Goal: Task Accomplishment & Management: Manage account settings

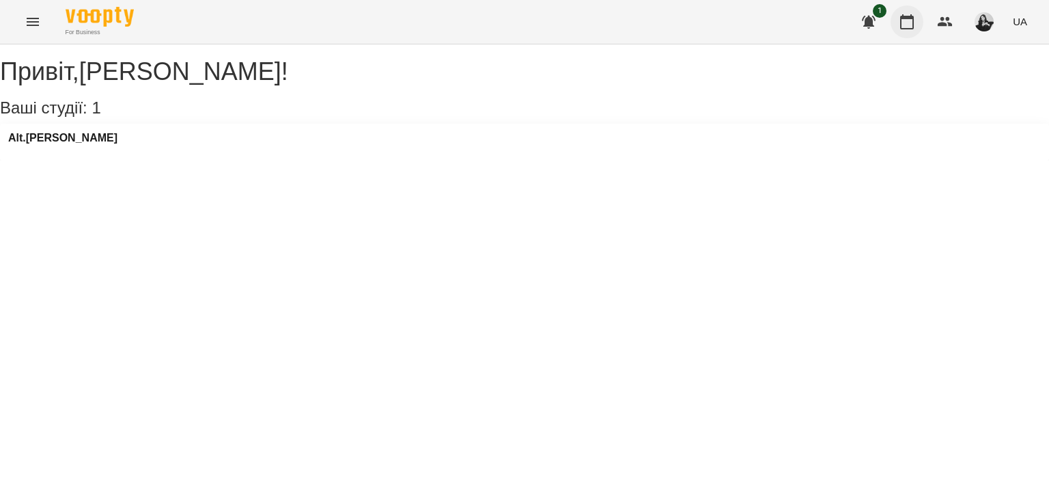
click at [905, 27] on icon "button" at bounding box center [907, 22] width 16 height 16
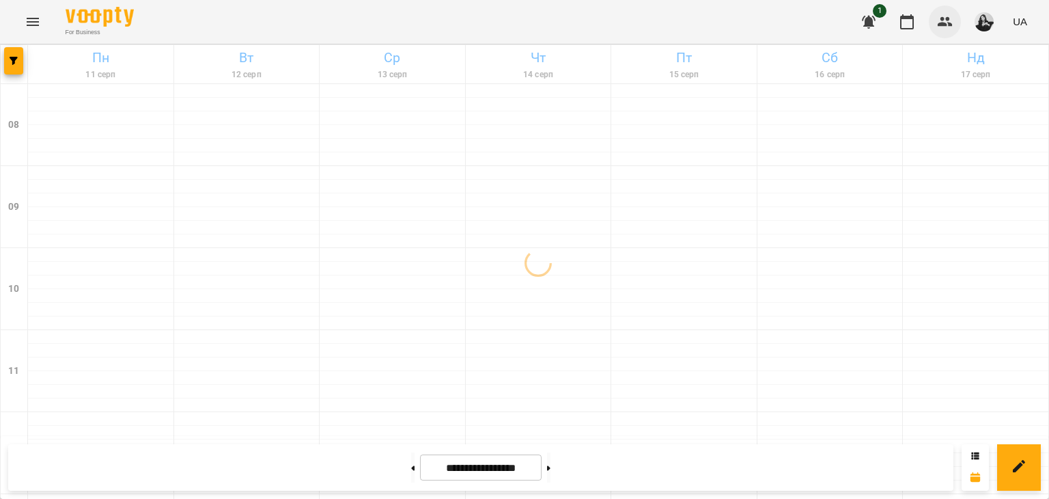
click at [934, 23] on button "button" at bounding box center [945, 21] width 33 height 33
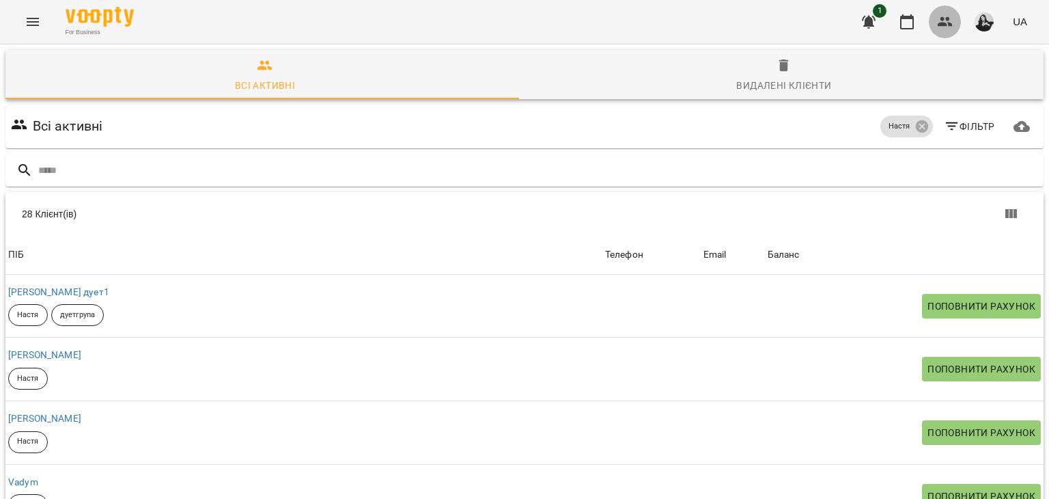
click at [939, 18] on icon "button" at bounding box center [945, 22] width 16 height 16
click at [905, 20] on icon "button" at bounding box center [907, 22] width 16 height 16
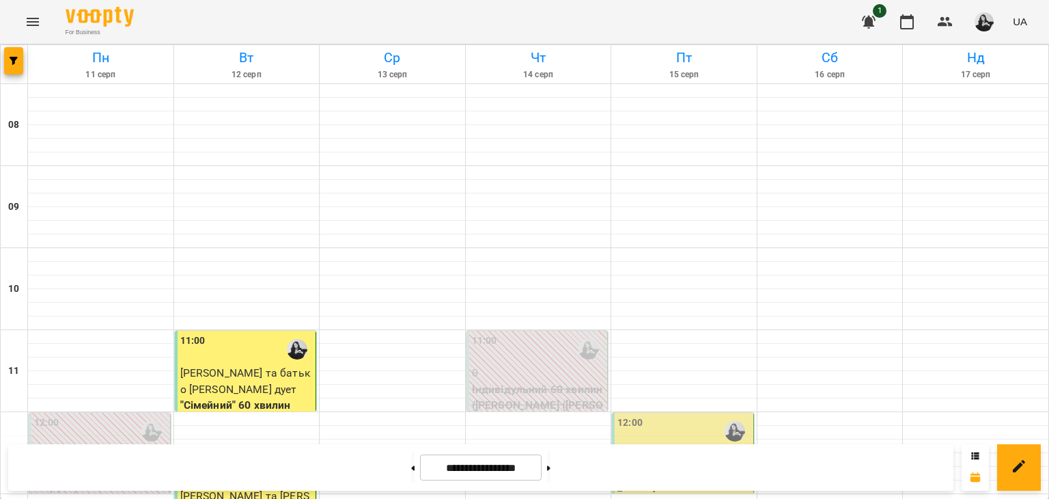
scroll to position [330, 0]
click at [675, 447] on p ""Сімейний" 60 хвилин - [PERSON_NAME] та [PERSON_NAME]" at bounding box center [683, 471] width 133 height 48
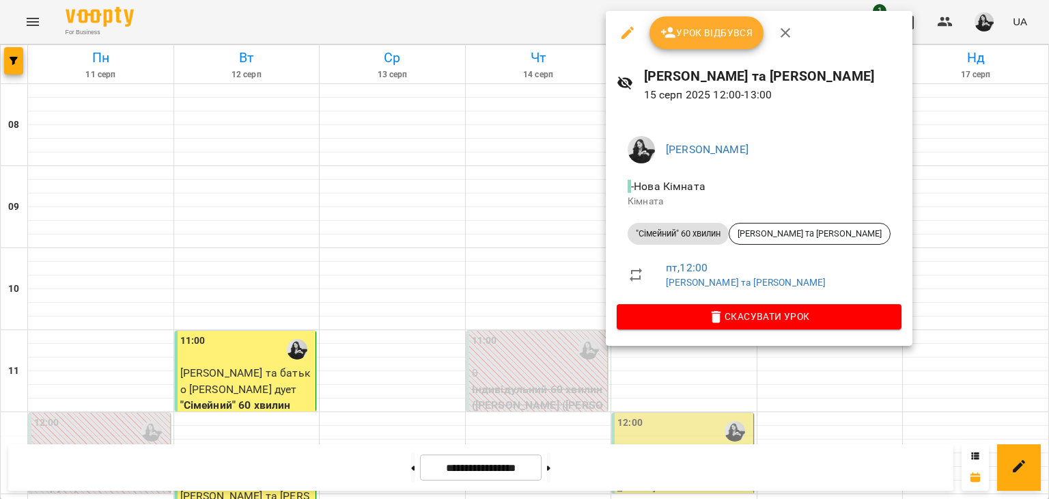
click at [697, 39] on span "Урок відбувся" at bounding box center [706, 33] width 93 height 16
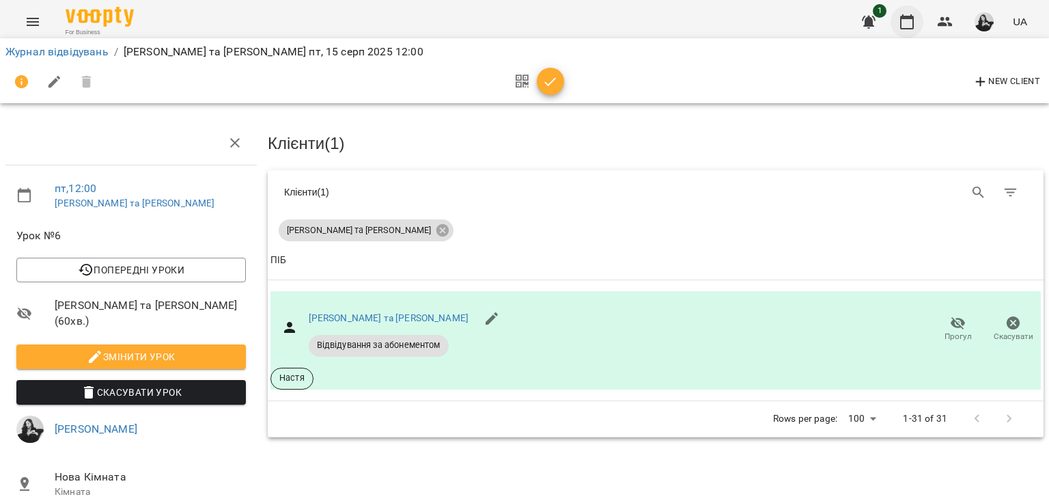
click at [913, 23] on icon "button" at bounding box center [907, 21] width 14 height 15
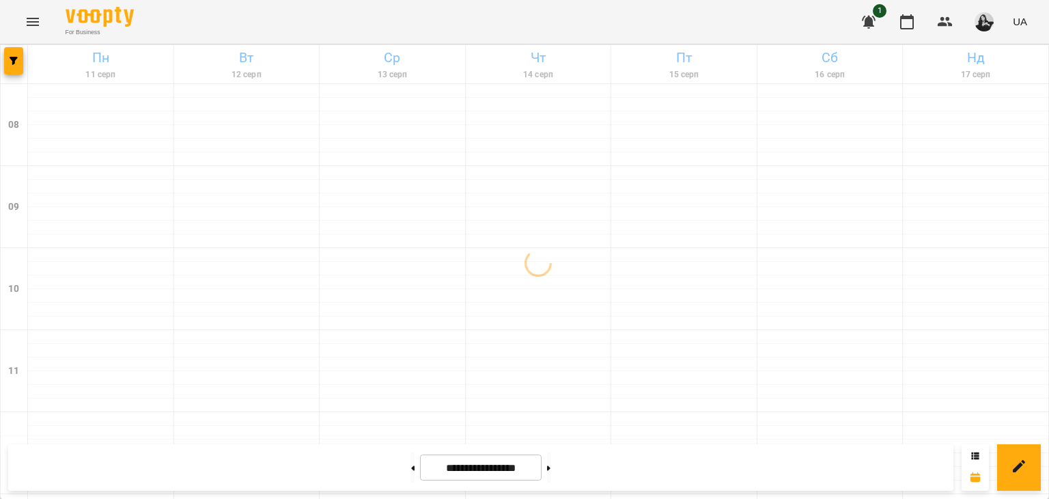
scroll to position [341, 0]
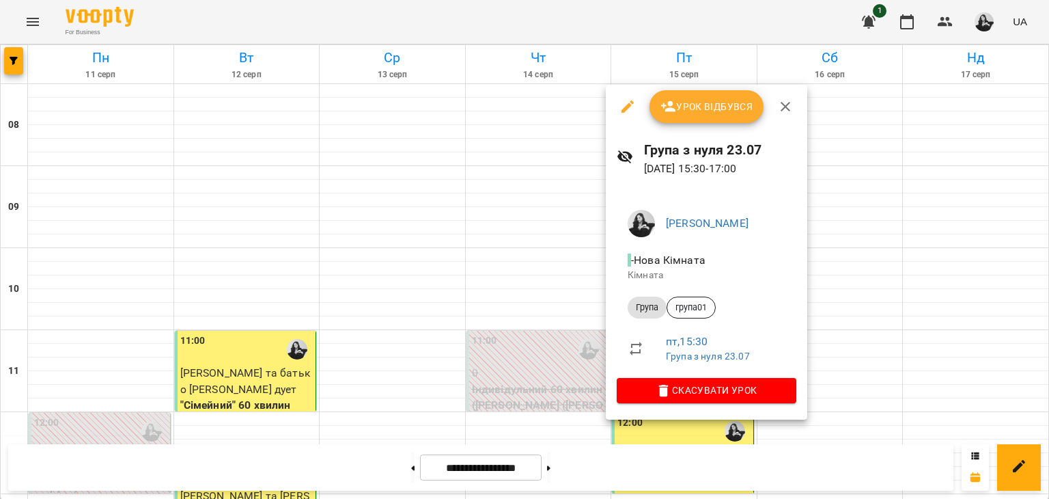
click at [718, 103] on span "Урок відбувся" at bounding box center [706, 106] width 93 height 16
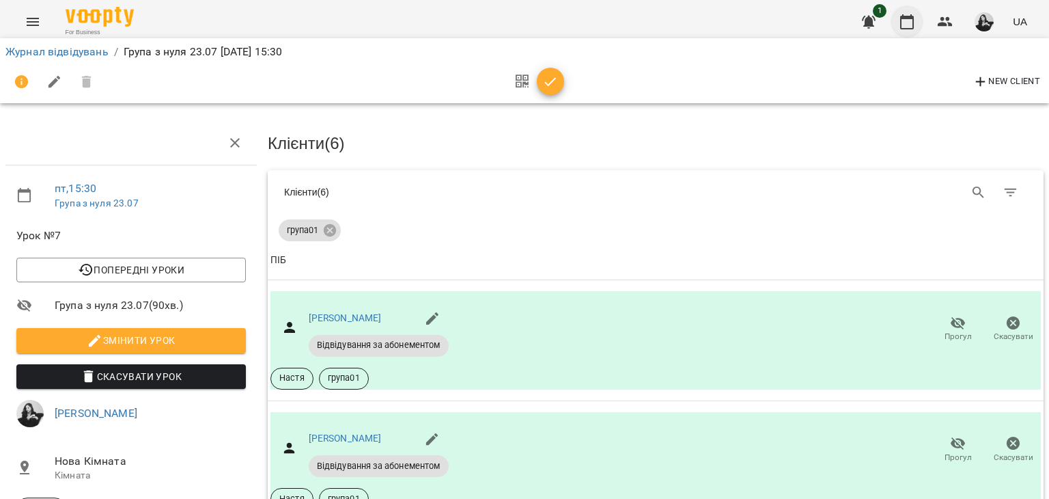
click at [910, 23] on icon "button" at bounding box center [907, 22] width 16 height 16
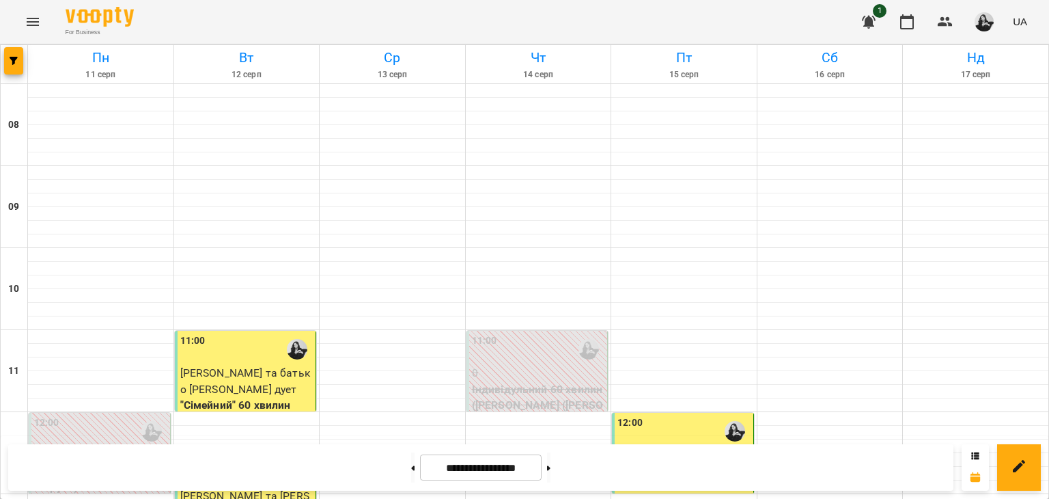
scroll to position [751, 0]
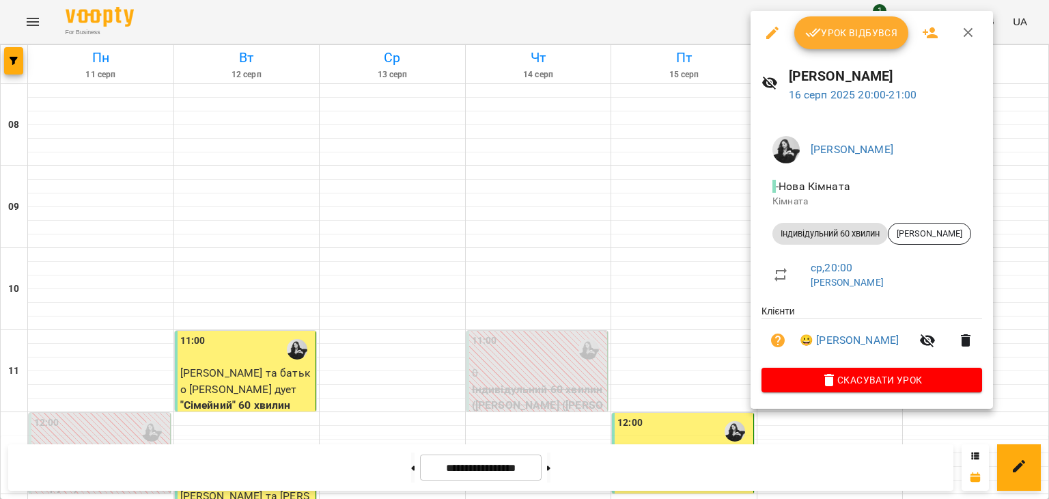
click at [682, 282] on div at bounding box center [524, 249] width 1049 height 499
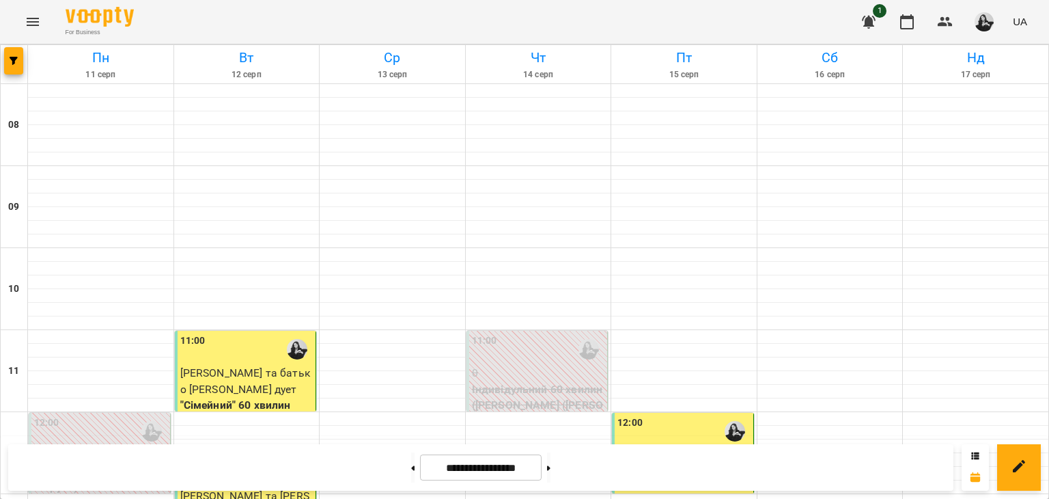
scroll to position [137, 0]
click at [738, 275] on div at bounding box center [683, 282] width 145 height 14
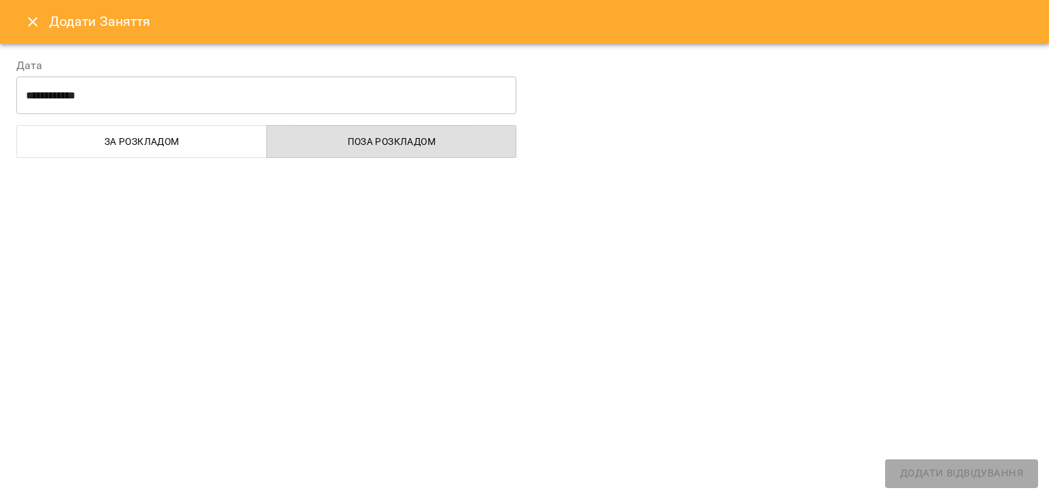
select select "**********"
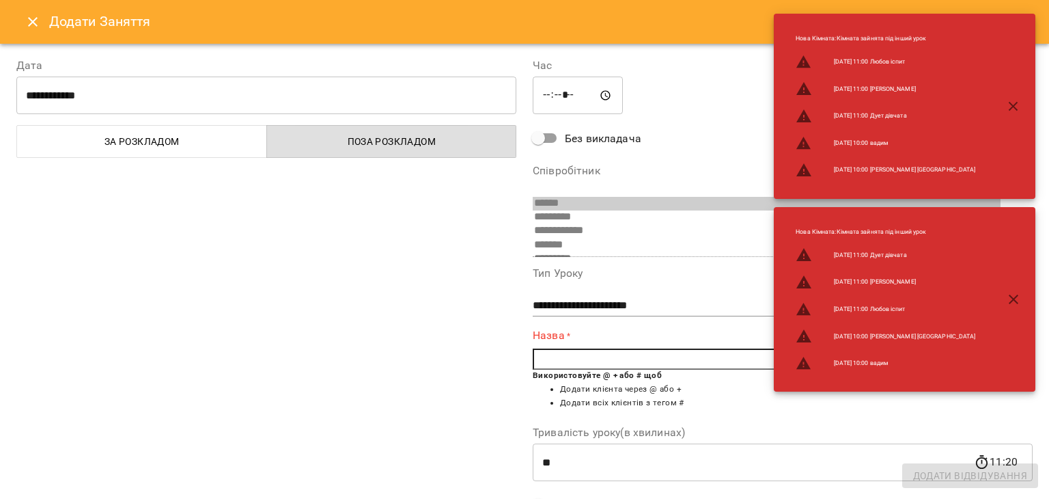
click at [24, 23] on button "Close" at bounding box center [32, 21] width 33 height 33
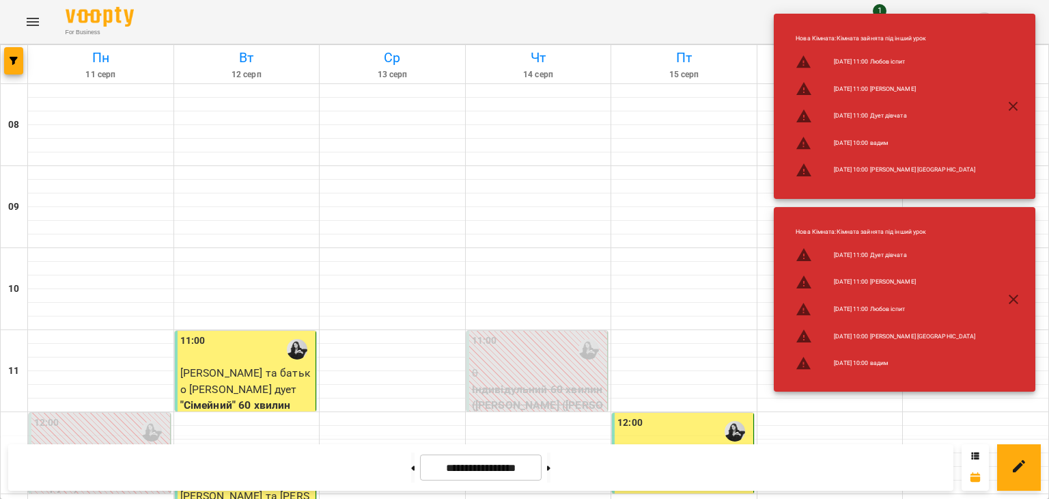
scroll to position [205, 0]
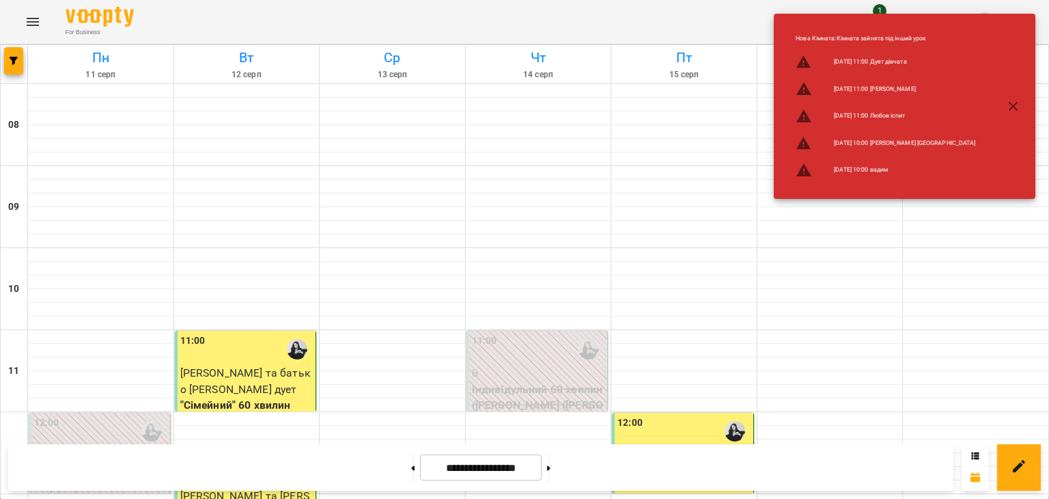
click at [1008, 104] on icon "button" at bounding box center [1013, 106] width 16 height 16
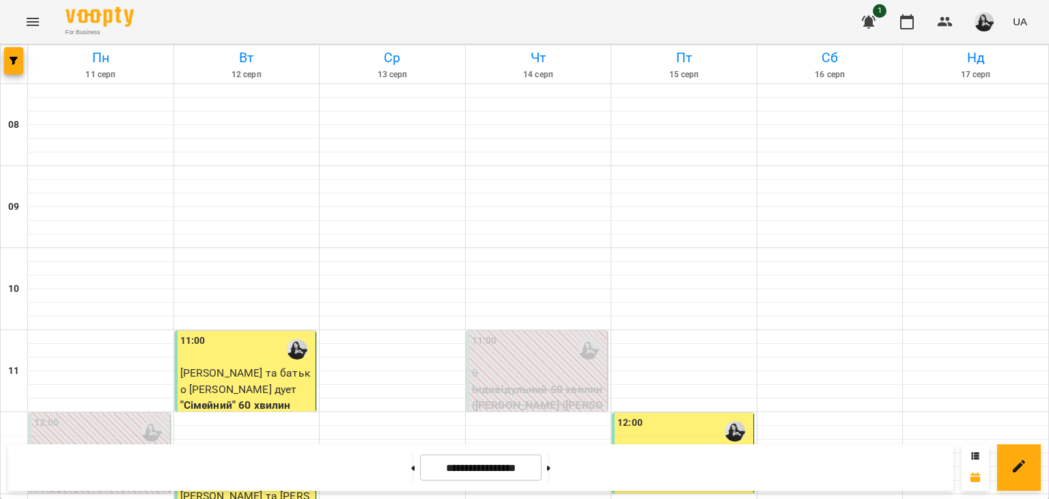
scroll to position [683, 0]
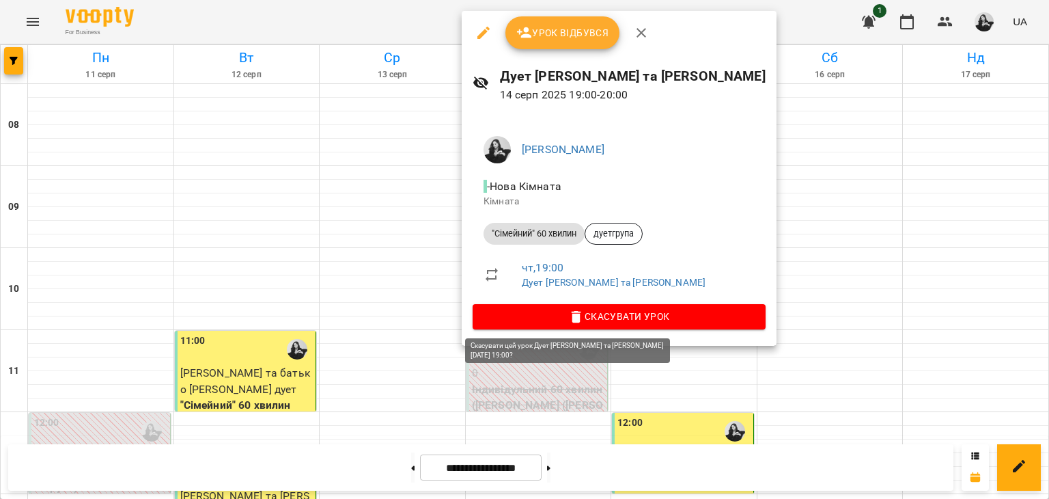
click at [555, 309] on span "Скасувати Урок" at bounding box center [619, 316] width 271 height 16
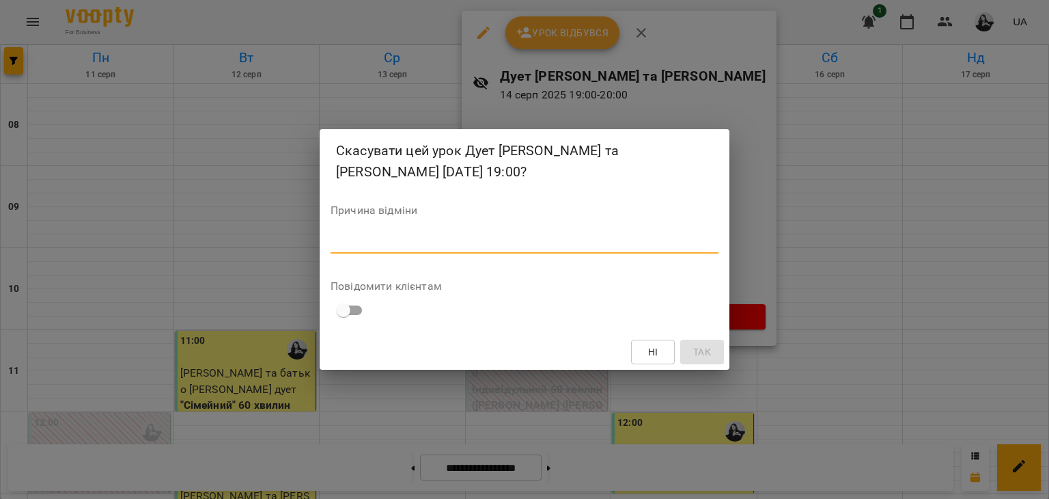
click at [516, 240] on textarea at bounding box center [525, 242] width 388 height 13
type textarea "*"
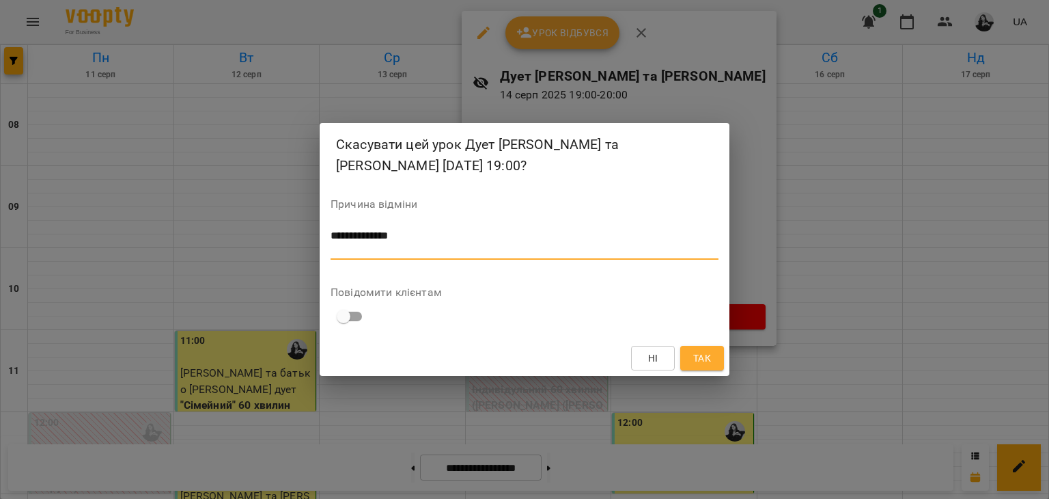
type textarea "**********"
click at [695, 357] on span "Так" at bounding box center [702, 358] width 18 height 16
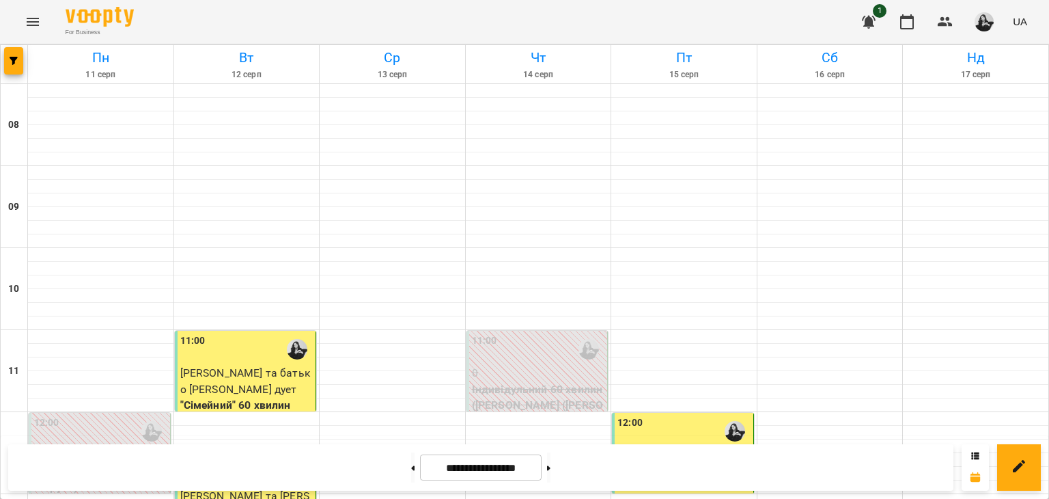
scroll to position [603, 0]
click at [411, 465] on button at bounding box center [412, 467] width 3 height 30
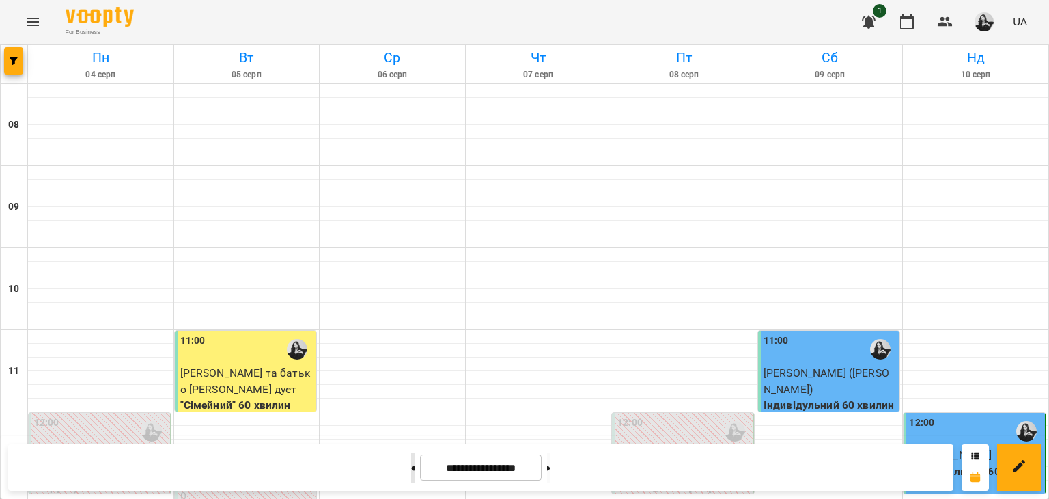
click at [411, 470] on button at bounding box center [412, 467] width 3 height 30
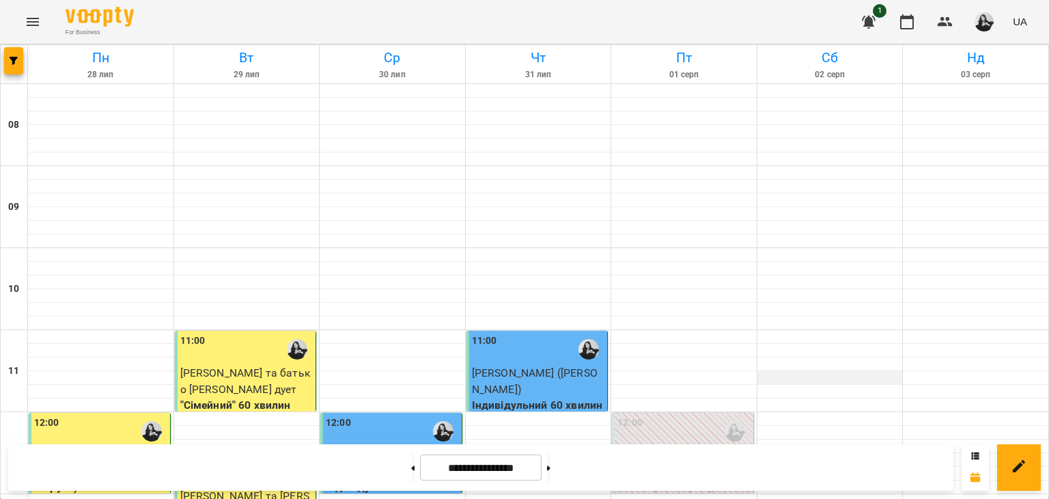
scroll to position [193, 0]
click at [550, 468] on button at bounding box center [548, 467] width 3 height 30
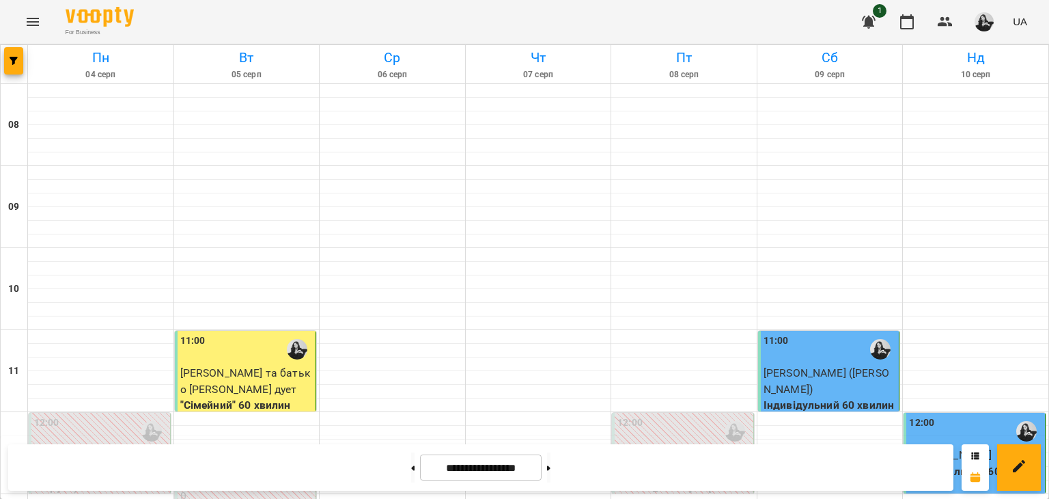
scroll to position [466, 0]
click at [550, 473] on button at bounding box center [548, 467] width 3 height 30
type input "**********"
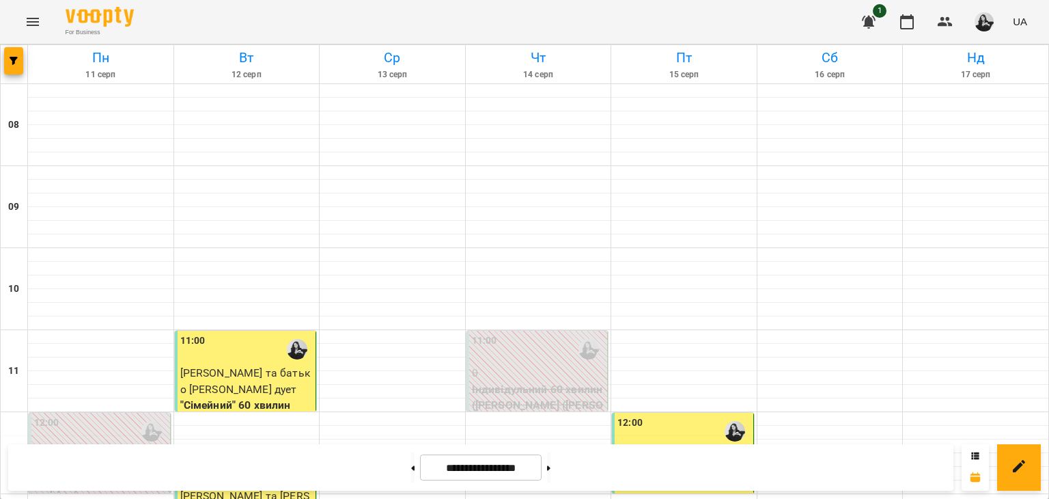
scroll to position [273, 0]
